Goal: Check status: Check status

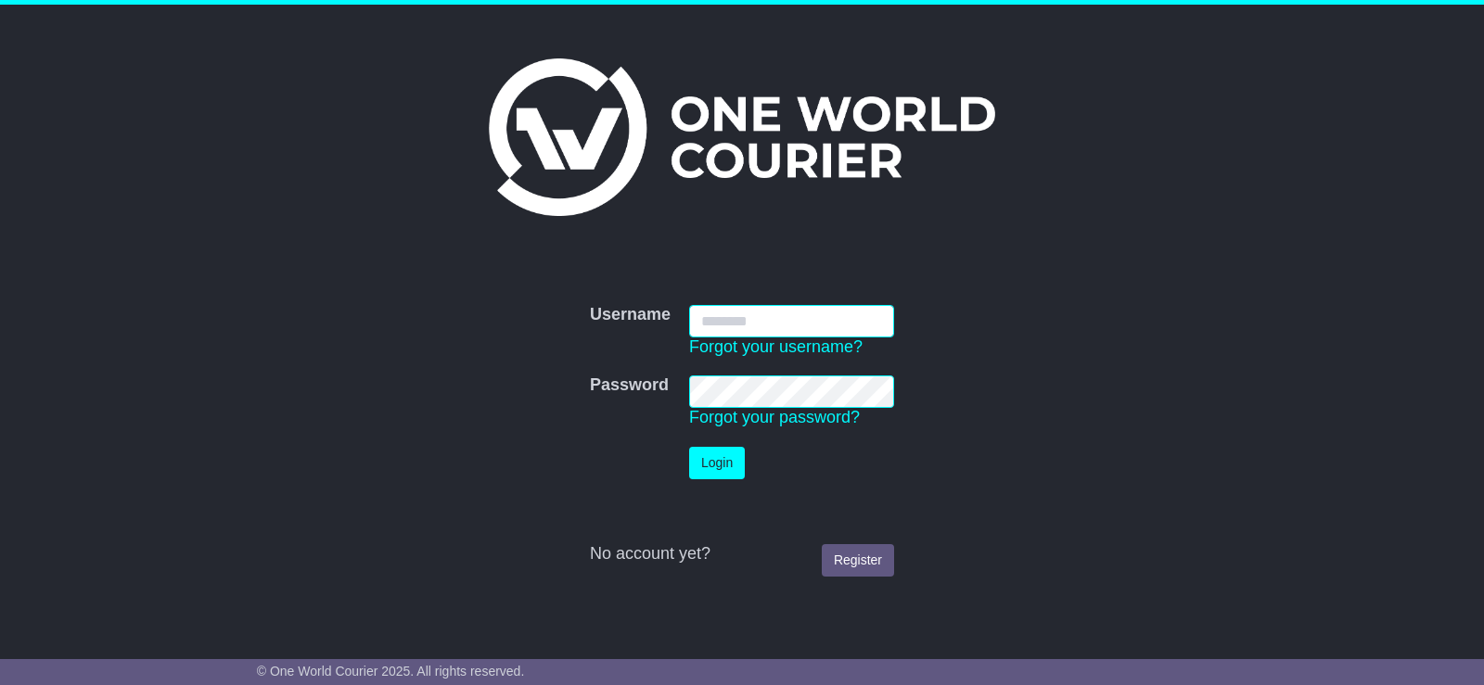
type input "**********"
click at [734, 471] on button "Login" at bounding box center [717, 463] width 56 height 32
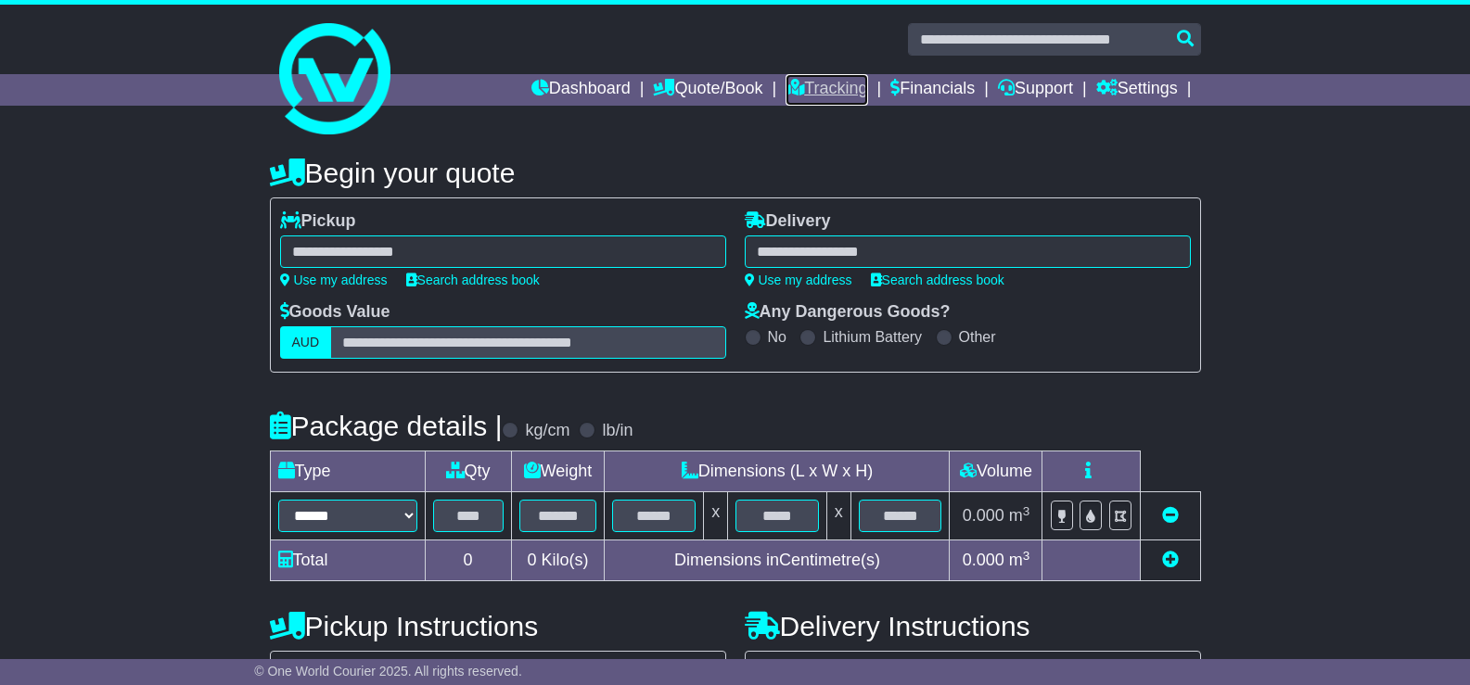
click at [818, 86] on link "Tracking" at bounding box center [826, 90] width 82 height 32
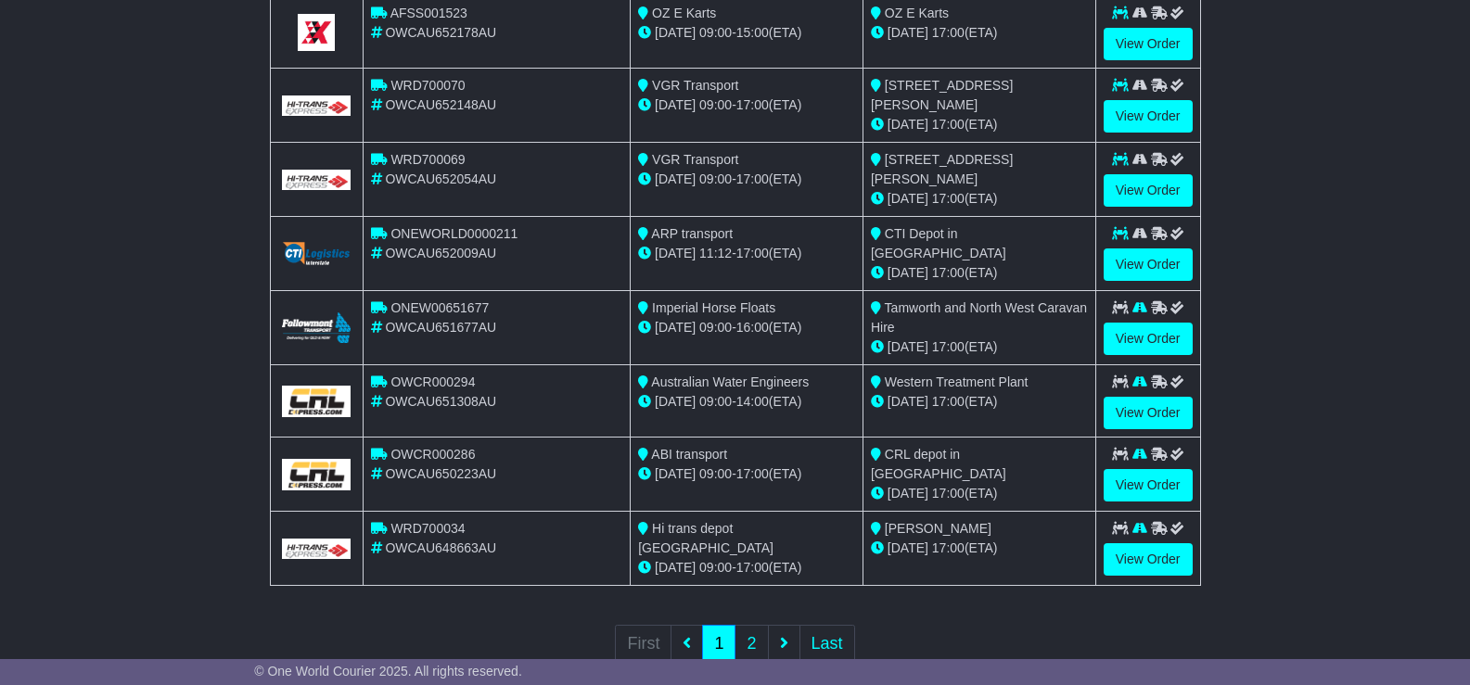
scroll to position [649, 0]
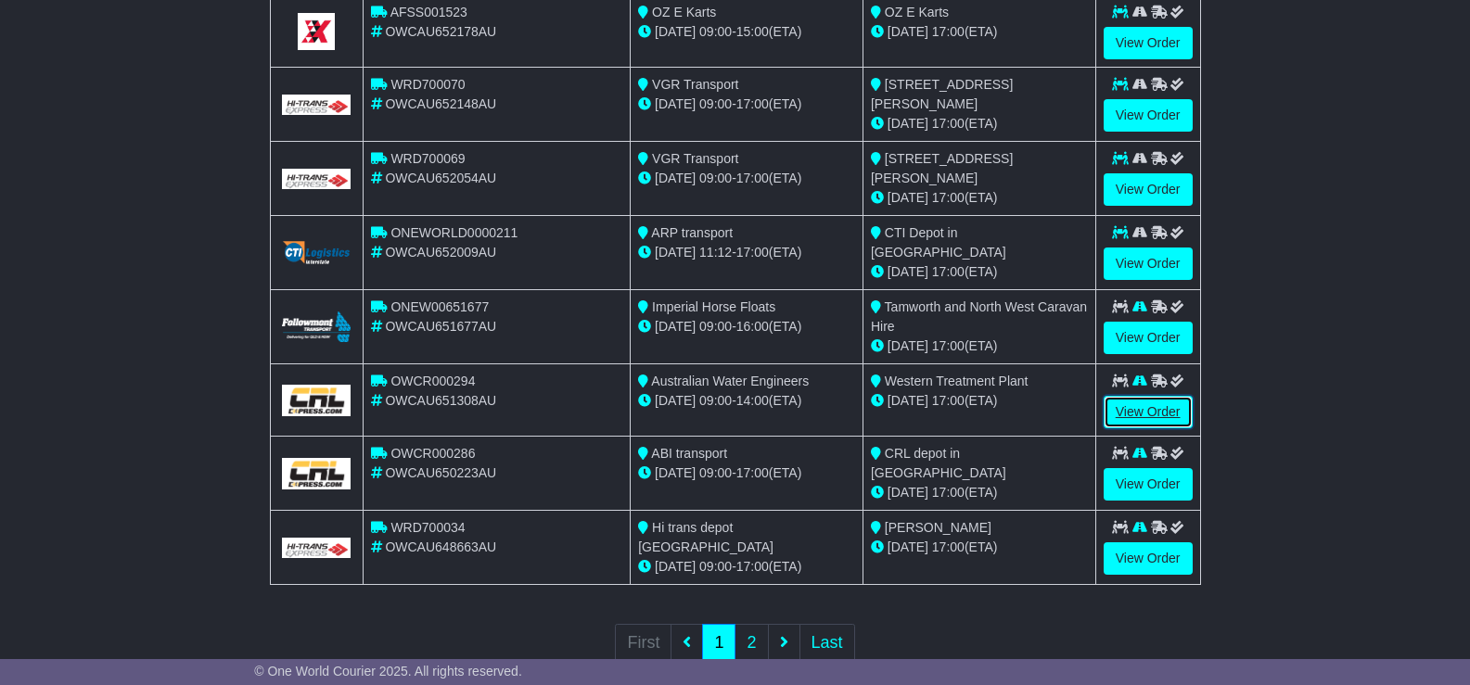
click at [1146, 402] on link "View Order" at bounding box center [1147, 412] width 89 height 32
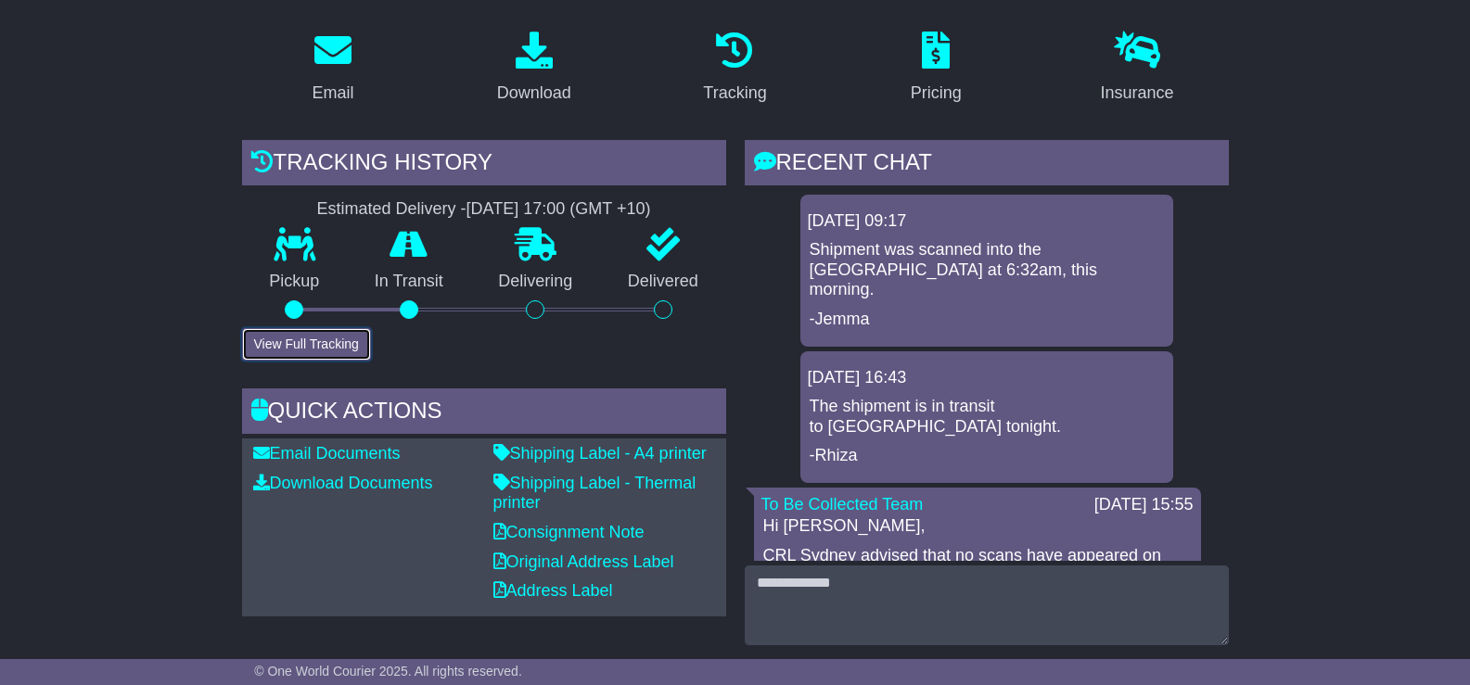
click at [303, 328] on button "View Full Tracking" at bounding box center [306, 344] width 129 height 32
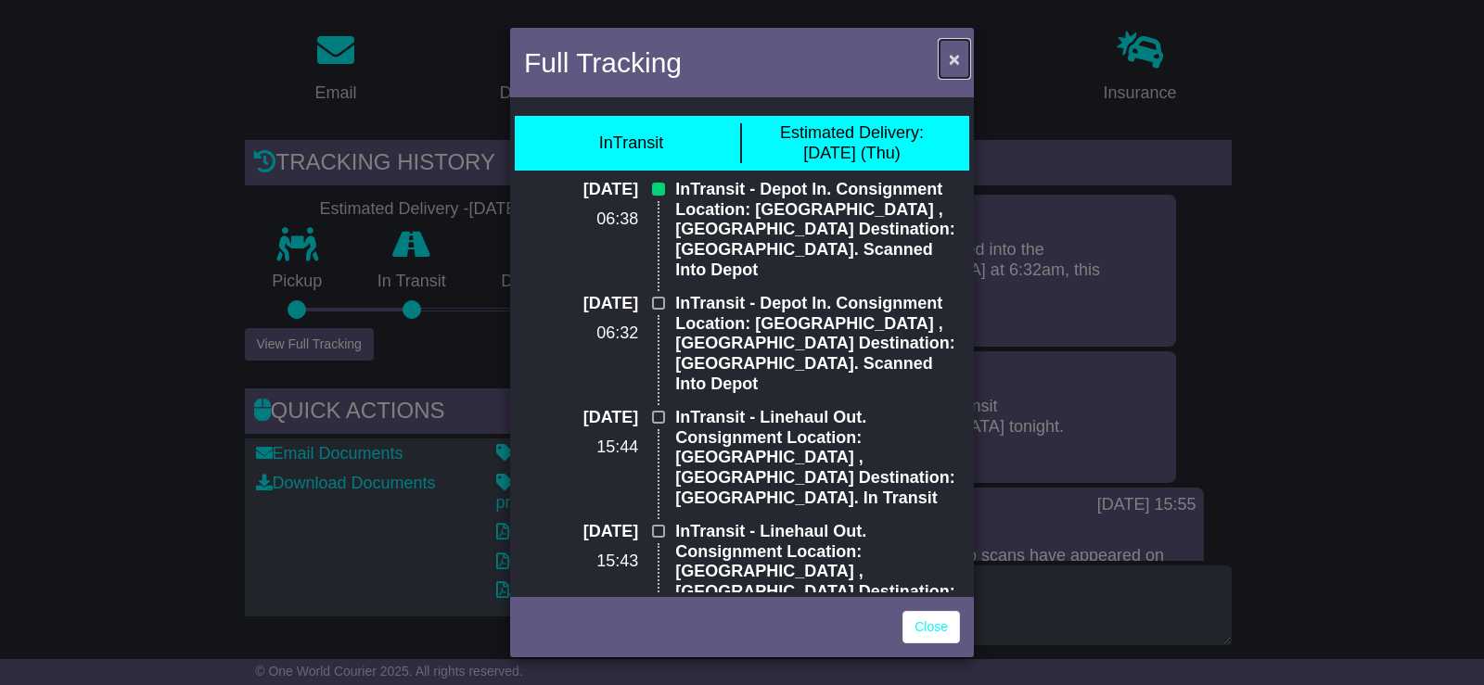
click at [961, 60] on button "×" at bounding box center [954, 59] width 30 height 38
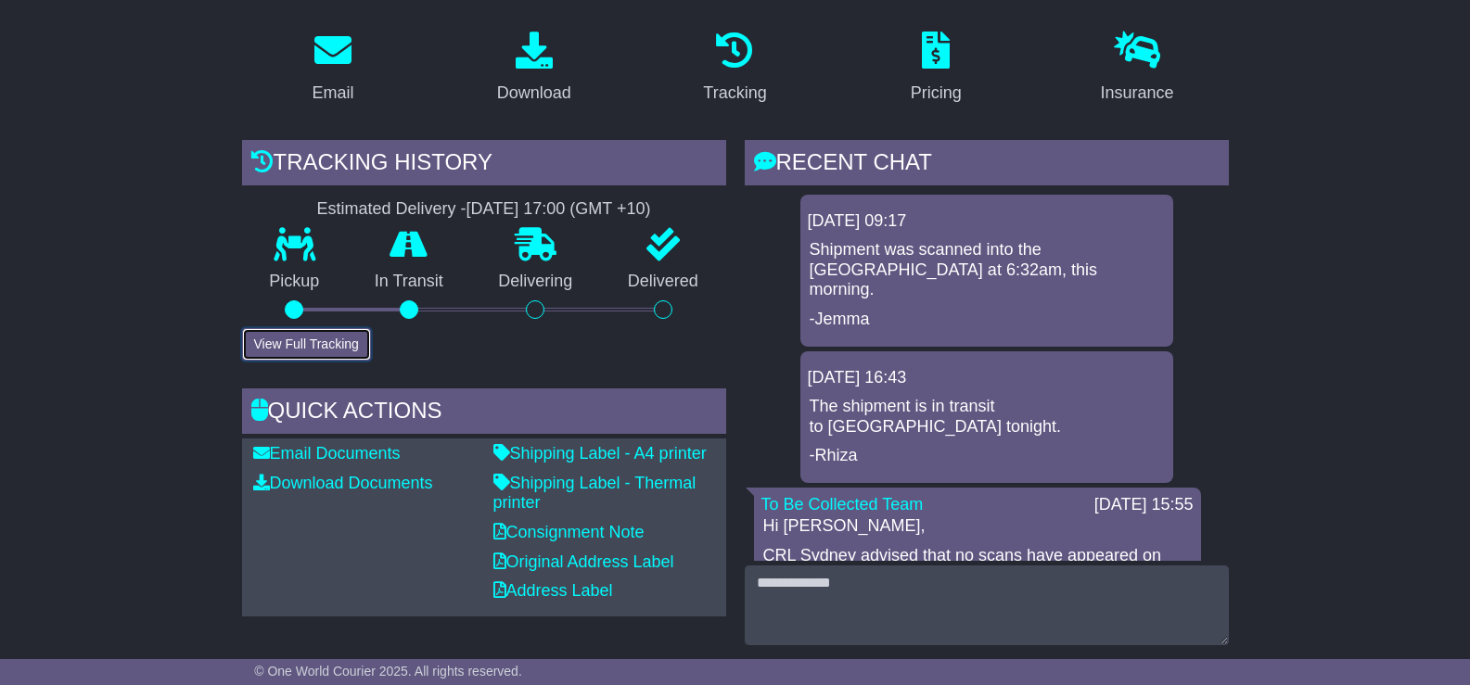
click at [325, 328] on button "View Full Tracking" at bounding box center [306, 344] width 129 height 32
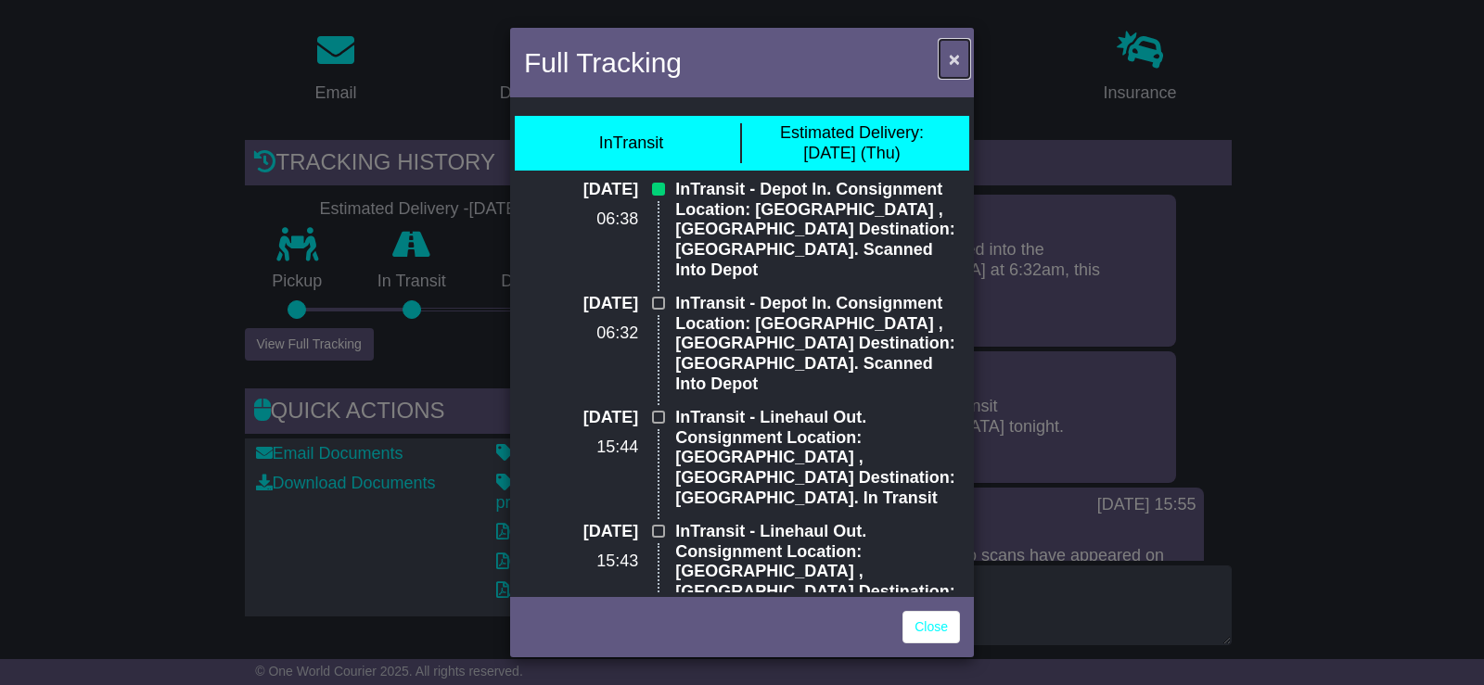
click at [958, 61] on span "×" at bounding box center [954, 58] width 11 height 21
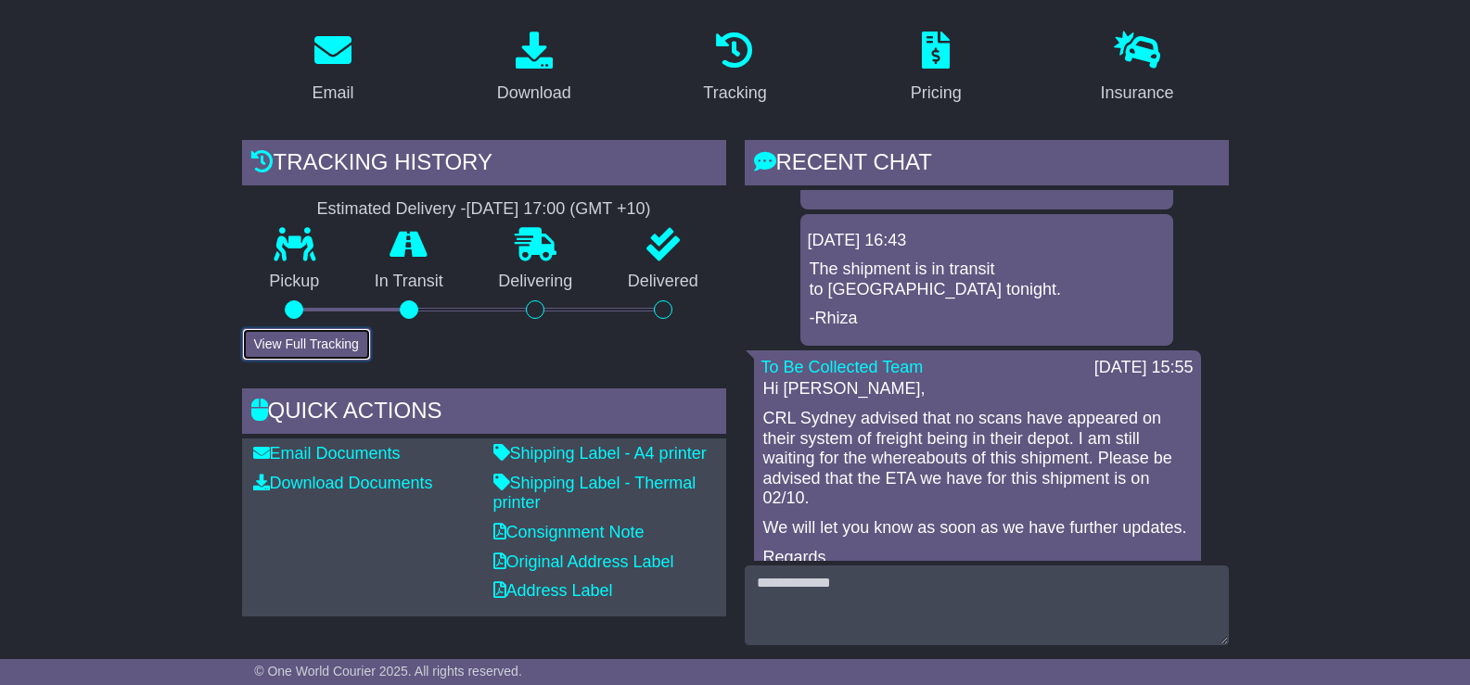
scroll to position [185, 0]
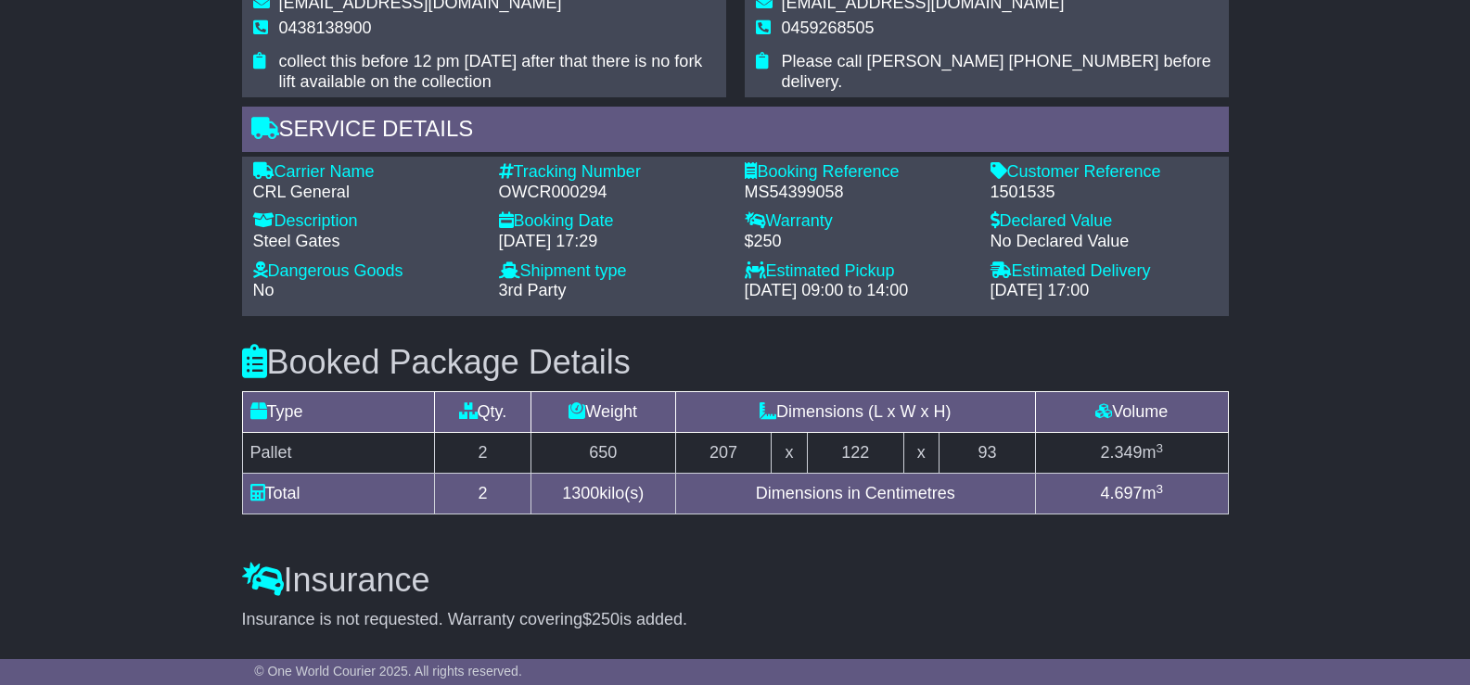
scroll to position [1484, 0]
